Goal: Information Seeking & Learning: Learn about a topic

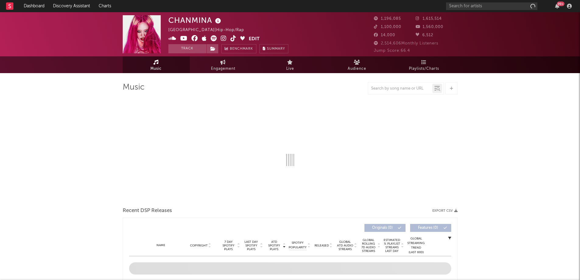
select select "6m"
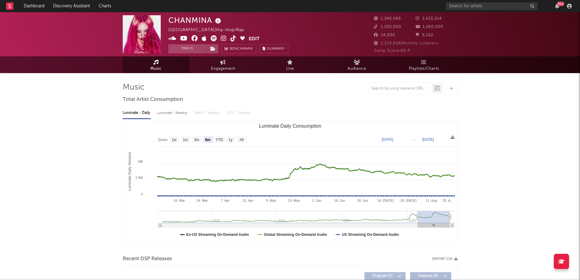
click at [455, 10] on div "99 +" at bounding box center [510, 6] width 128 height 12
click at [456, 6] on input "text" at bounding box center [491, 6] width 91 height 8
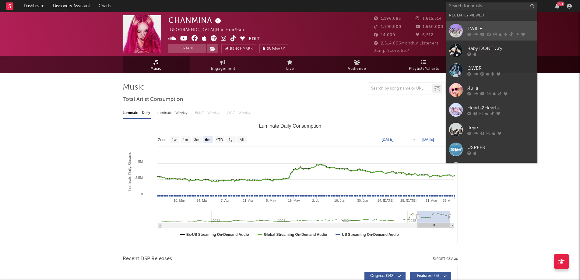
click at [473, 32] on div at bounding box center [501, 34] width 67 height 4
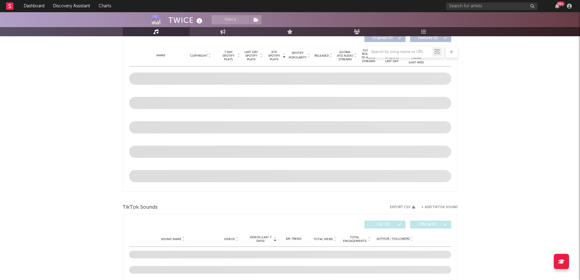
select select "6m"
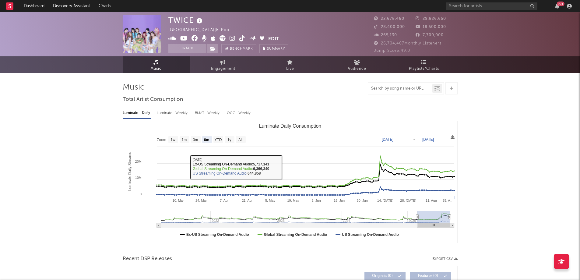
click at [382, 90] on input "text" at bounding box center [400, 88] width 64 height 5
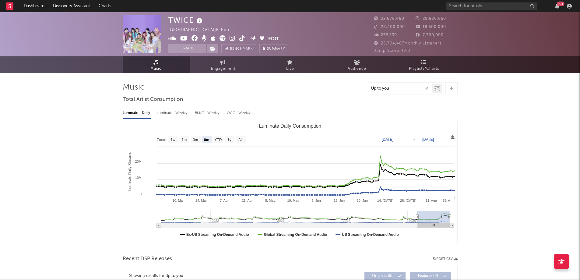
type input "Up to you"
click at [427, 64] on link "Playlists/Charts" at bounding box center [424, 64] width 67 height 17
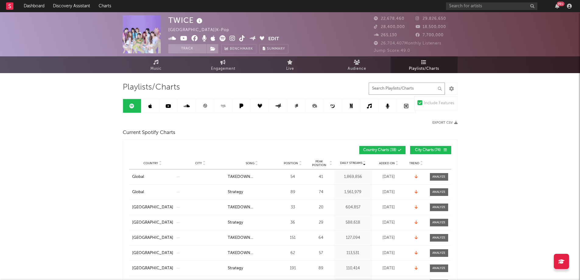
click at [381, 90] on input "text" at bounding box center [407, 89] width 76 height 12
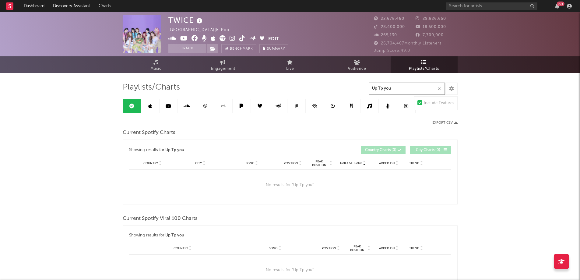
click at [382, 88] on input "Up Tp you" at bounding box center [407, 89] width 76 height 12
click at [382, 89] on input "Up To you" at bounding box center [407, 89] width 76 height 12
click at [379, 88] on input "Up To you" at bounding box center [407, 89] width 76 height 12
click at [380, 89] on input "Up To you" at bounding box center [407, 89] width 76 height 12
type input "Up to you"
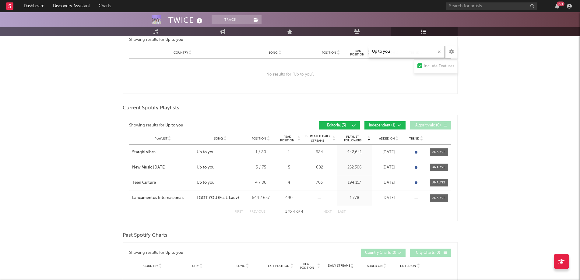
scroll to position [196, 0]
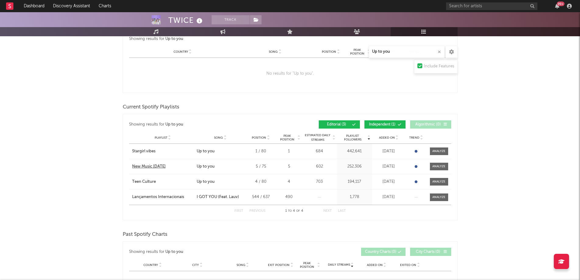
click at [149, 167] on div "New Music [DATE]" at bounding box center [149, 167] width 34 height 6
